Goal: Transaction & Acquisition: Obtain resource

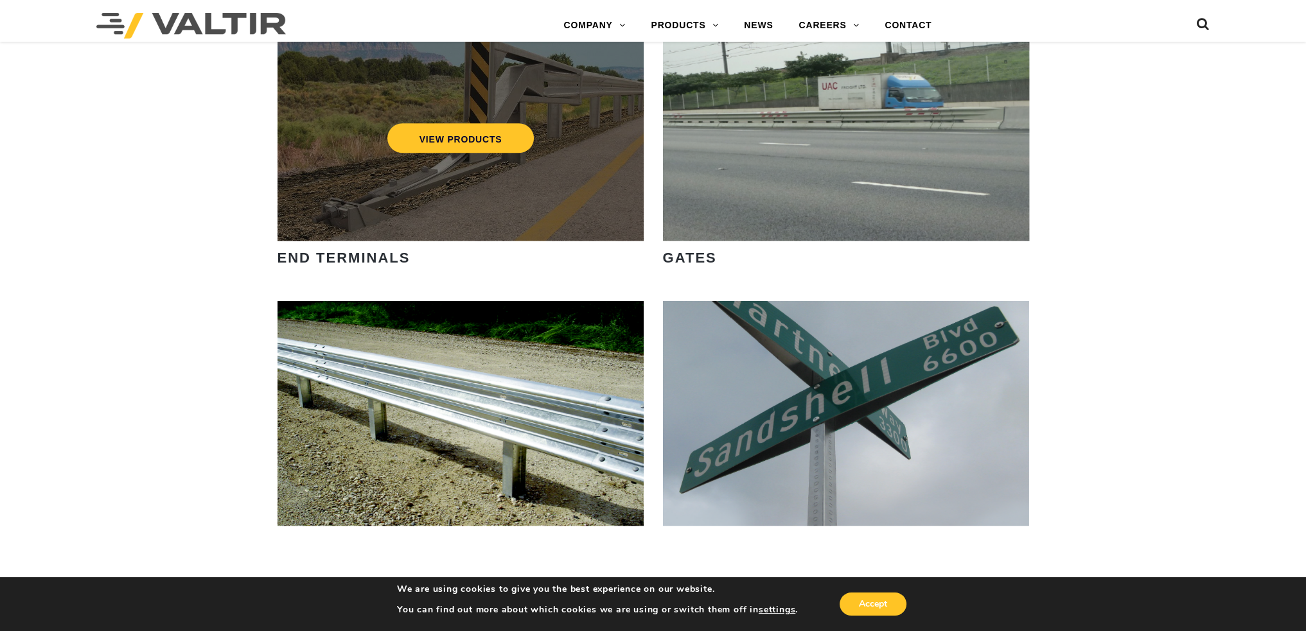
scroll to position [1670, 0]
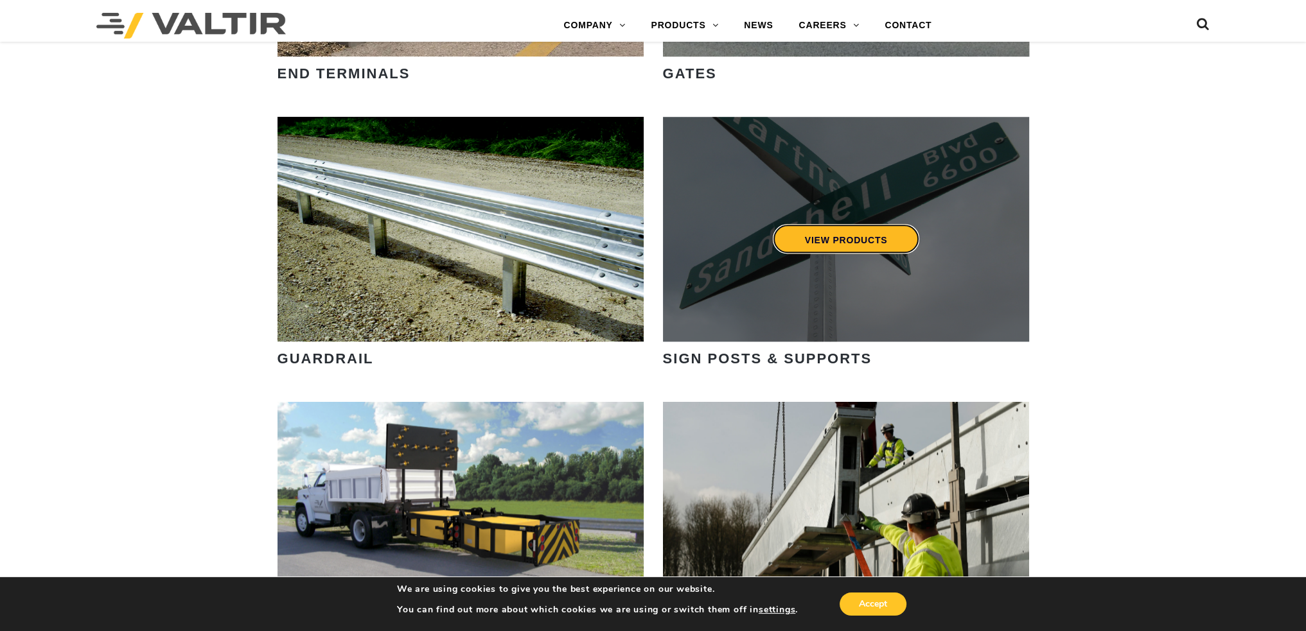
click at [809, 232] on link "VIEW PRODUCTS" at bounding box center [845, 239] width 147 height 30
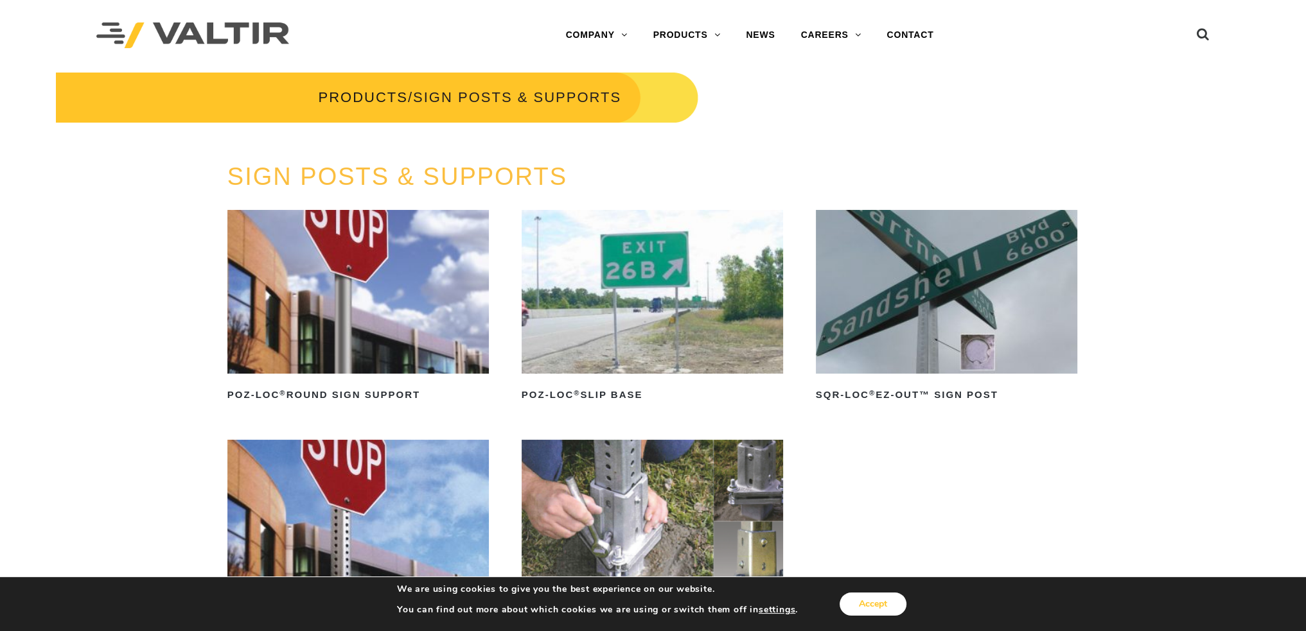
click at [877, 608] on button "Accept" at bounding box center [872, 604] width 67 height 23
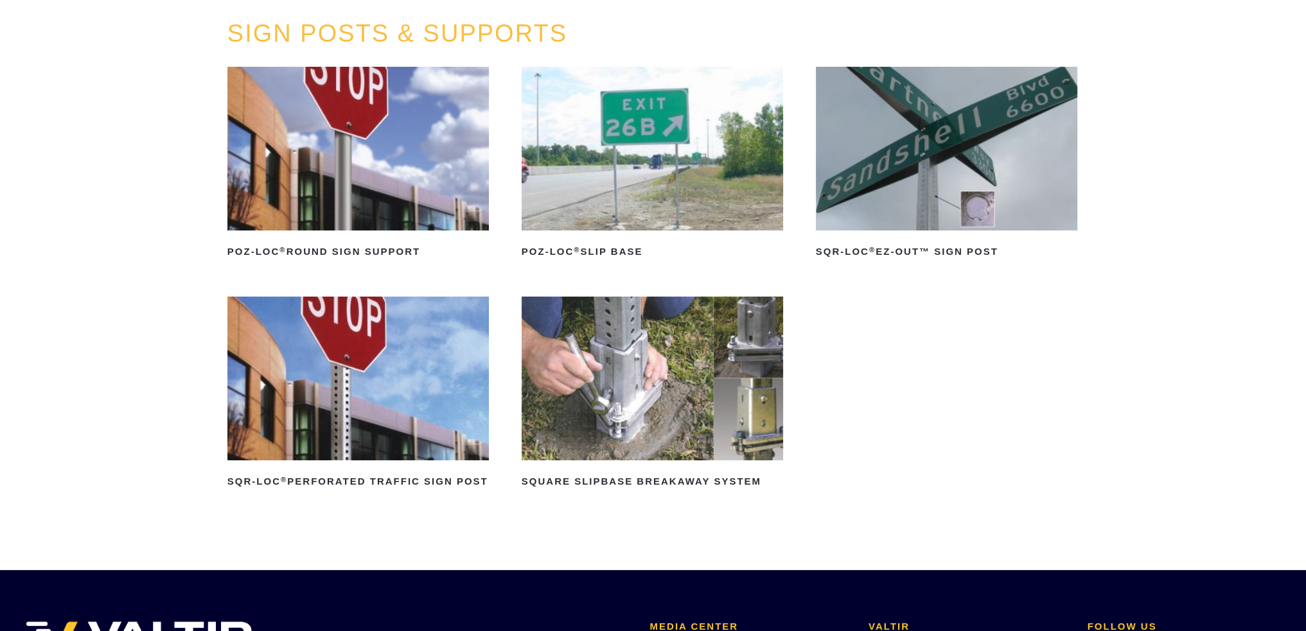
scroll to position [128, 0]
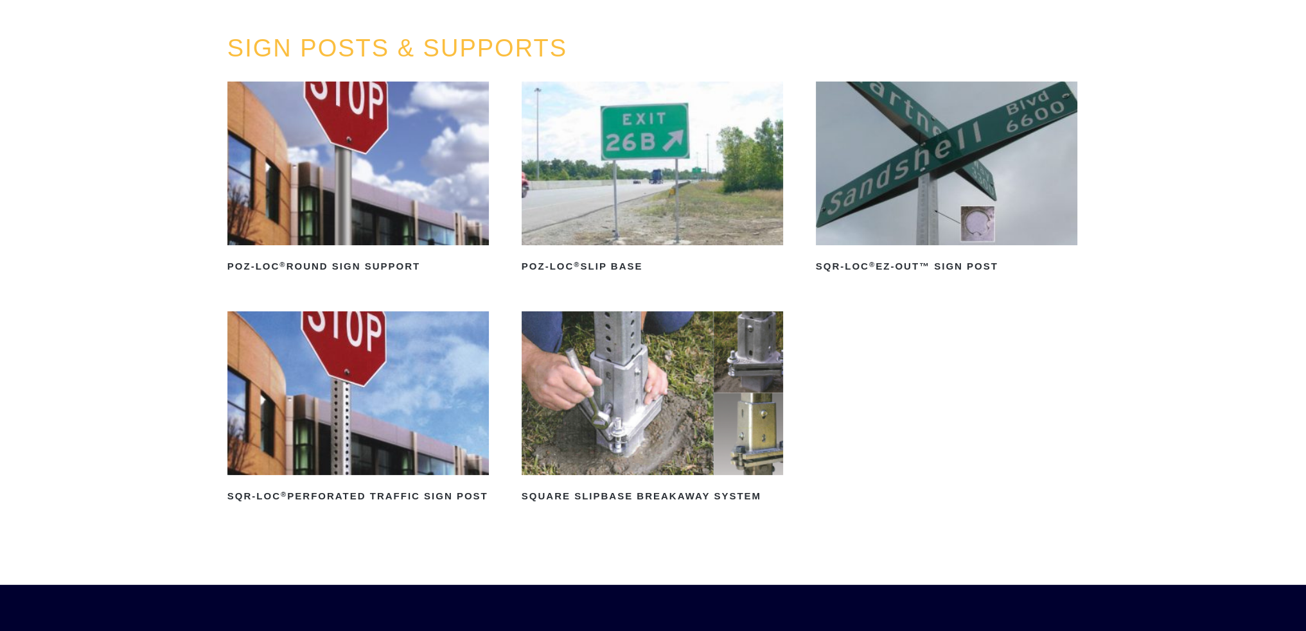
click at [414, 408] on img at bounding box center [358, 393] width 262 height 164
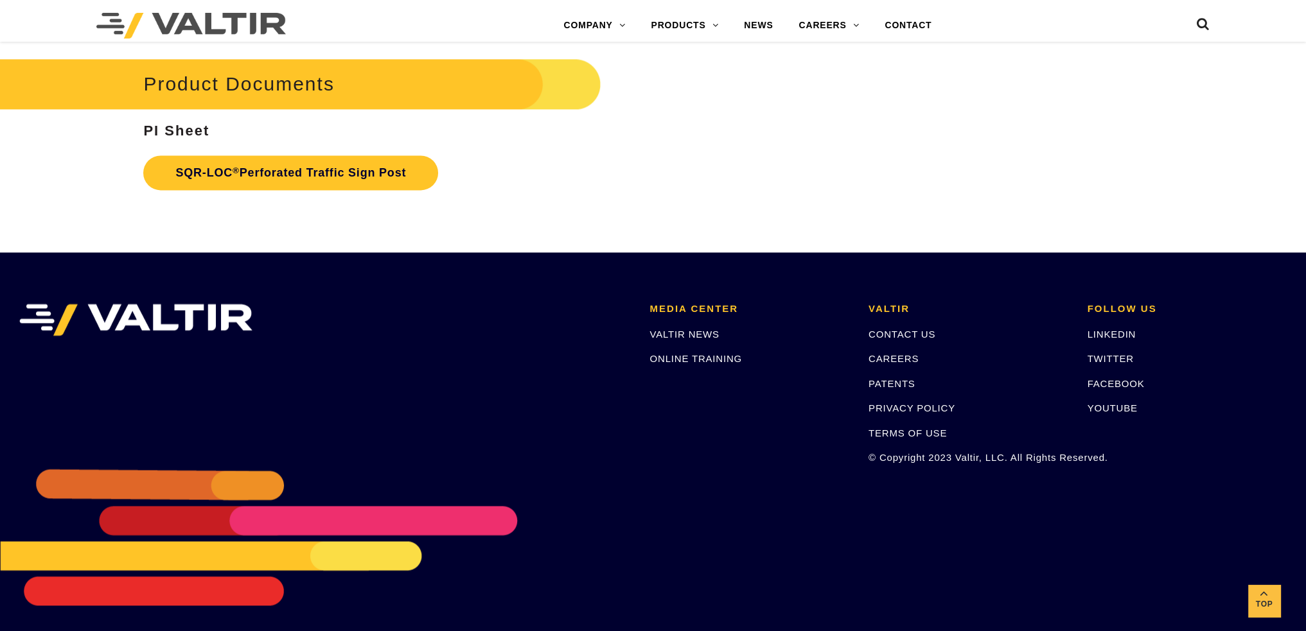
scroll to position [2582, 0]
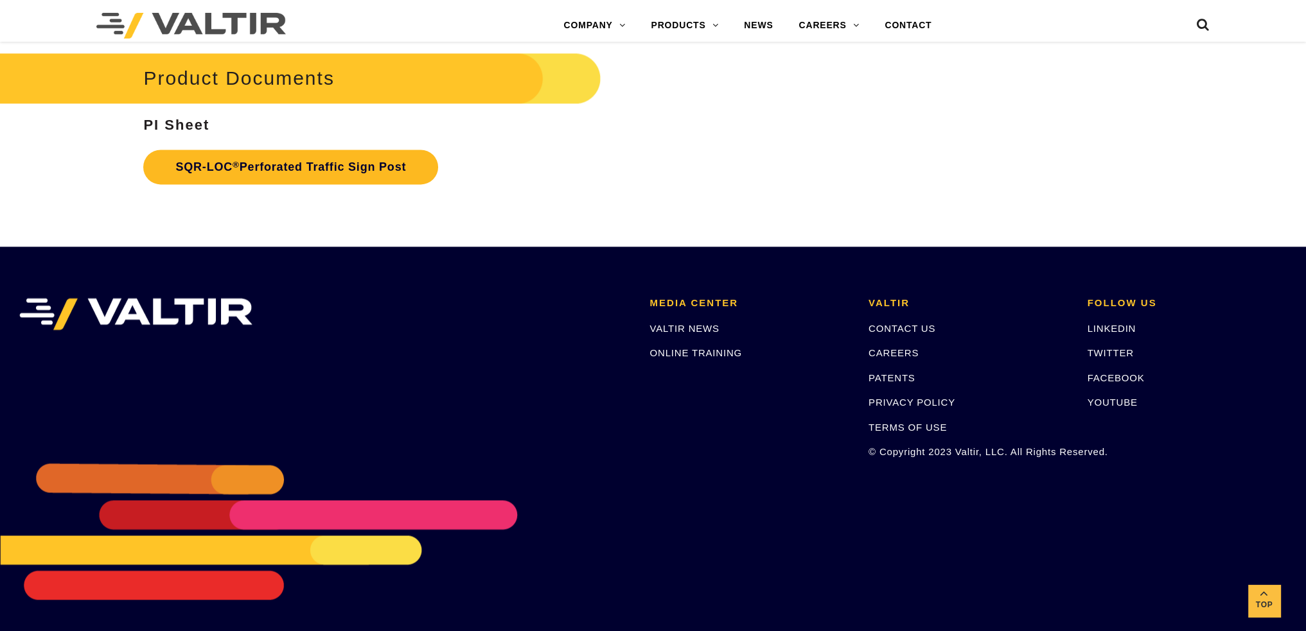
click at [355, 166] on link "SQR-LOC ® Perforated Traffic Sign Post" at bounding box center [290, 167] width 295 height 35
